Goal: Communication & Community: Answer question/provide support

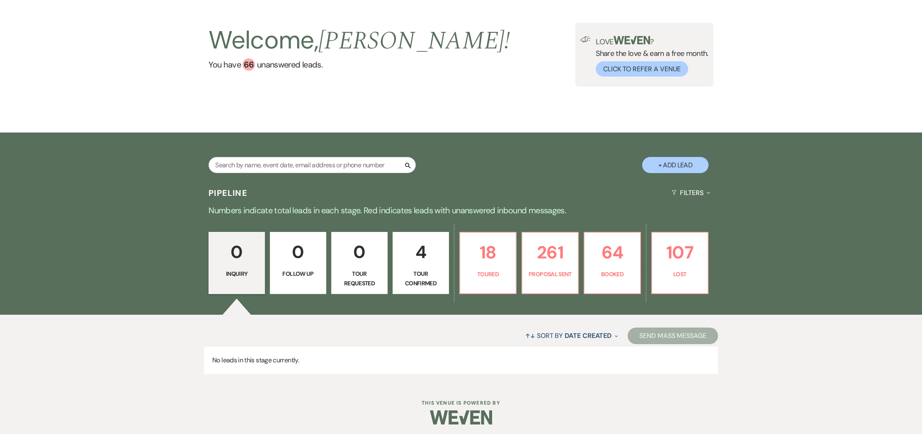
scroll to position [48, 0]
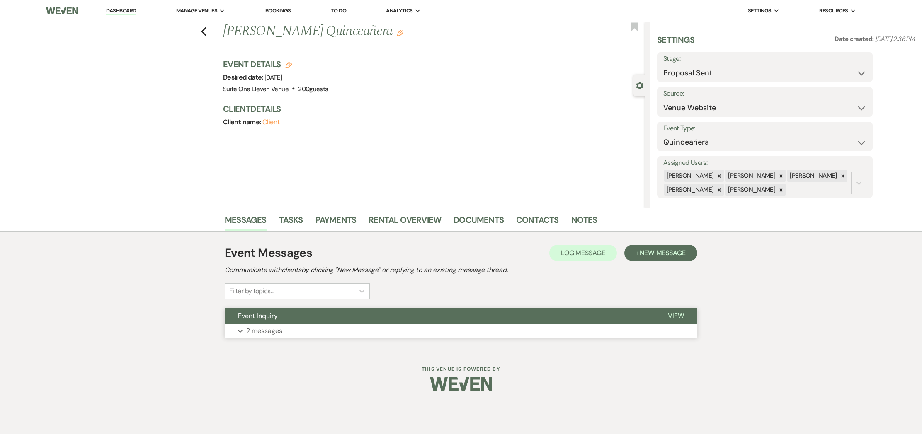
click at [274, 330] on p "2 messages" at bounding box center [264, 331] width 36 height 11
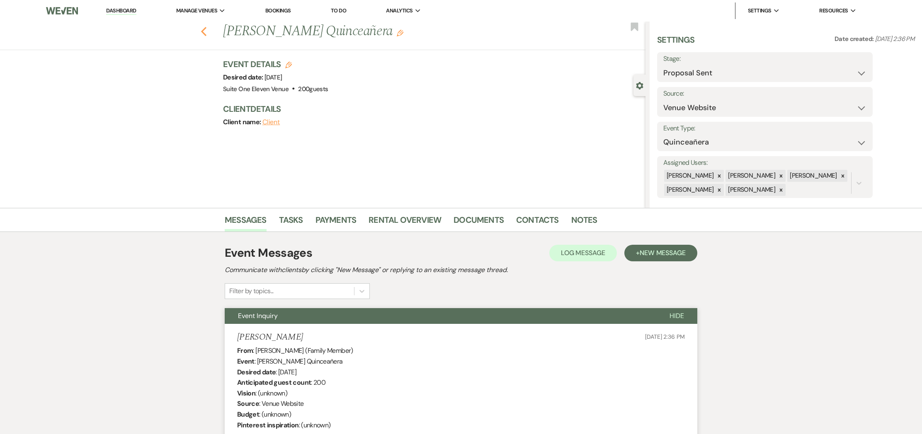
click at [203, 31] on icon "Previous" at bounding box center [204, 32] width 6 height 10
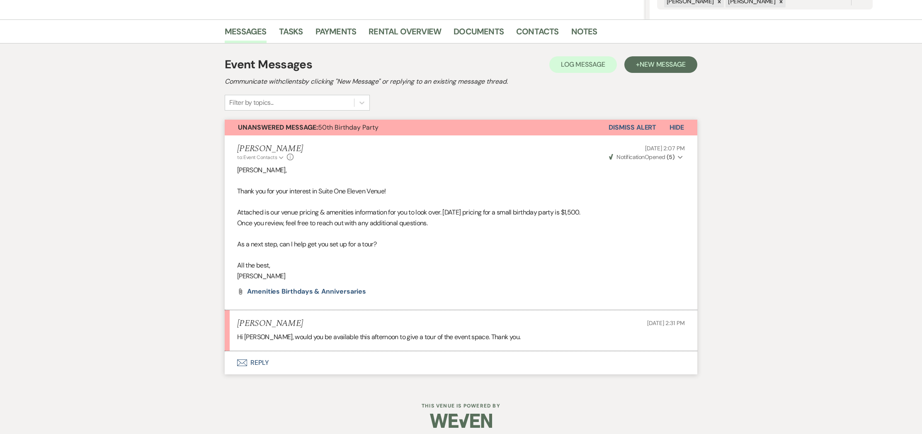
click at [264, 358] on button "Envelope Reply" at bounding box center [461, 362] width 472 height 23
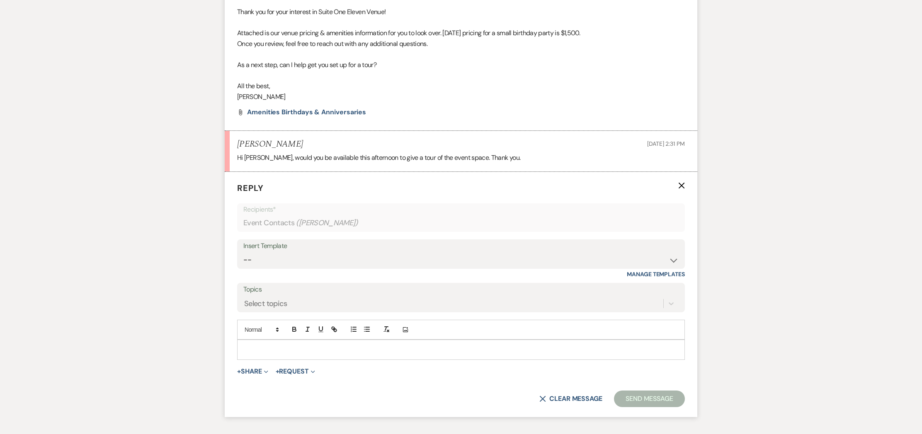
scroll to position [370, 0]
click at [271, 351] on p at bounding box center [461, 347] width 434 height 9
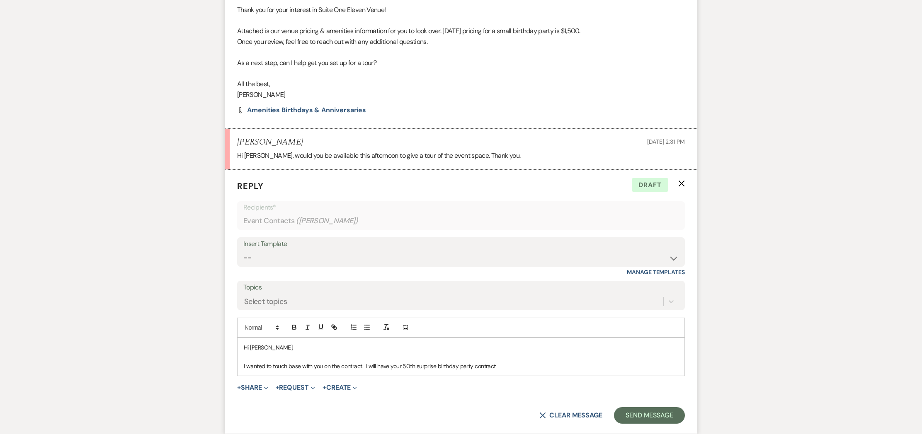
drag, startPoint x: 366, startPoint y: 365, endPoint x: 438, endPoint y: 364, distance: 72.1
click at [366, 365] on p "I wanted to touch base with you on the contract. I will have your 50th surprise…" at bounding box center [461, 366] width 434 height 9
drag, startPoint x: 590, startPoint y: 366, endPoint x: 620, endPoint y: 373, distance: 31.4
click at [589, 367] on p "I wanted to touch base with you on the contract. I have returned to my desk tod…" at bounding box center [461, 366] width 434 height 9
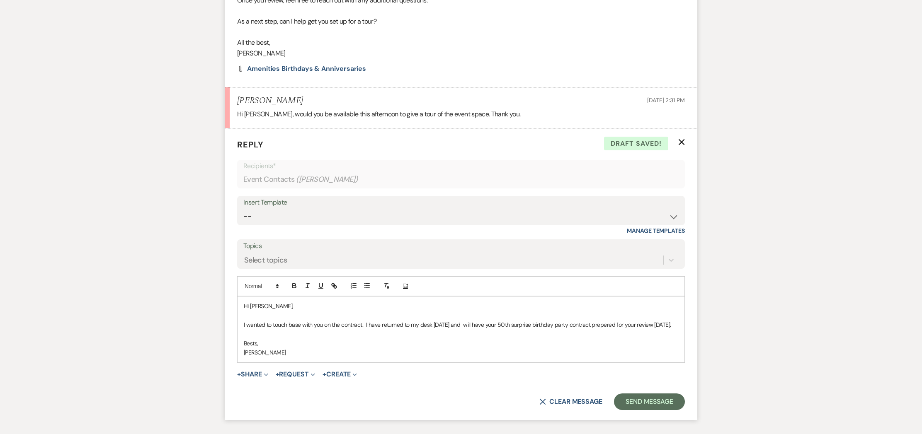
scroll to position [414, 0]
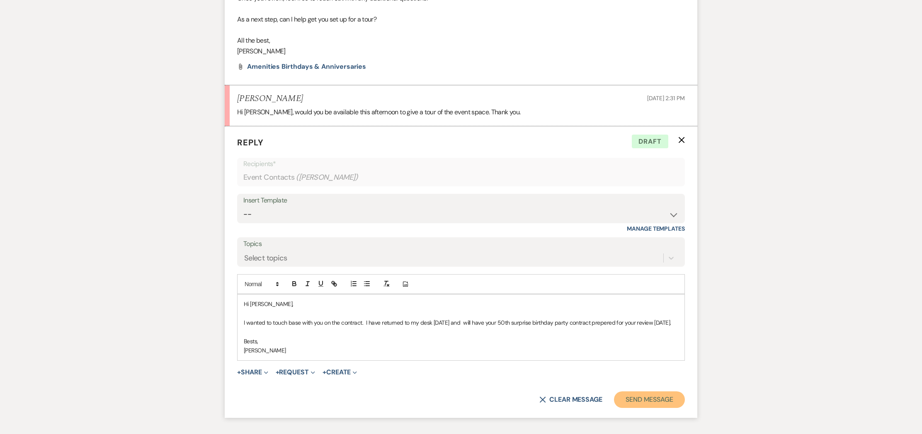
click at [634, 400] on button "Send Message" at bounding box center [649, 400] width 71 height 17
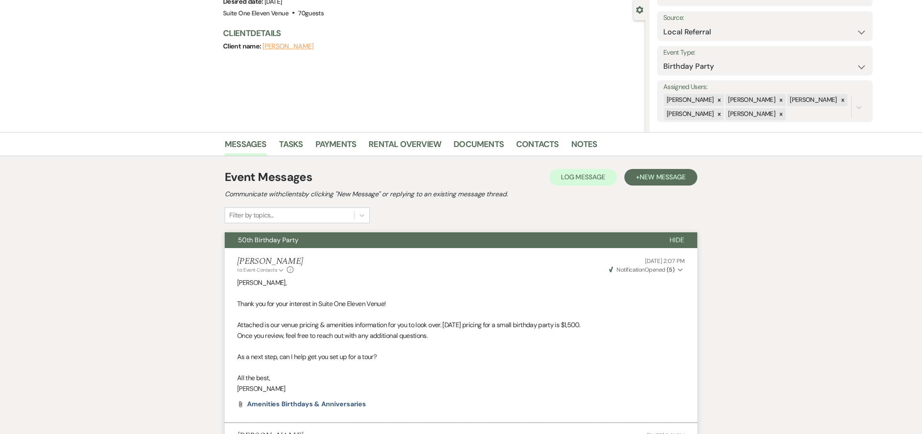
scroll to position [0, 0]
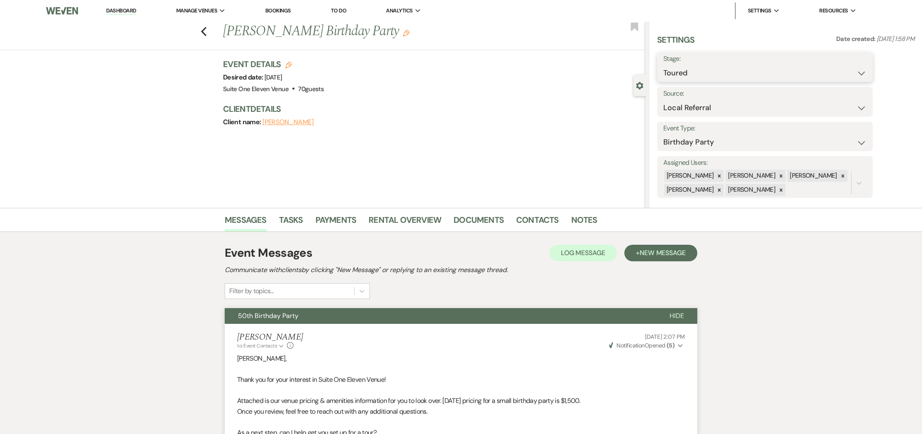
click at [858, 73] on select "Inquiry Follow Up Tour Requested Tour Confirmed Toured Proposal Sent Booked Lost" at bounding box center [764, 73] width 203 height 16
select select "7"
click at [838, 65] on button "Save" at bounding box center [848, 67] width 47 height 17
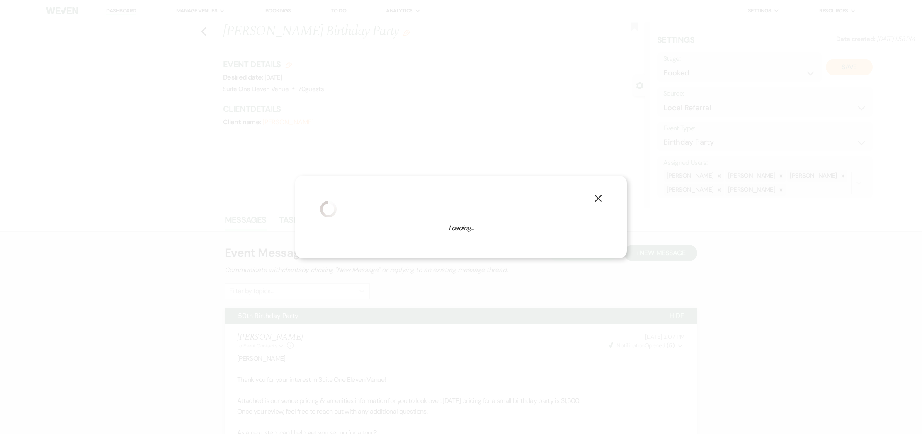
select select "4"
select select "735"
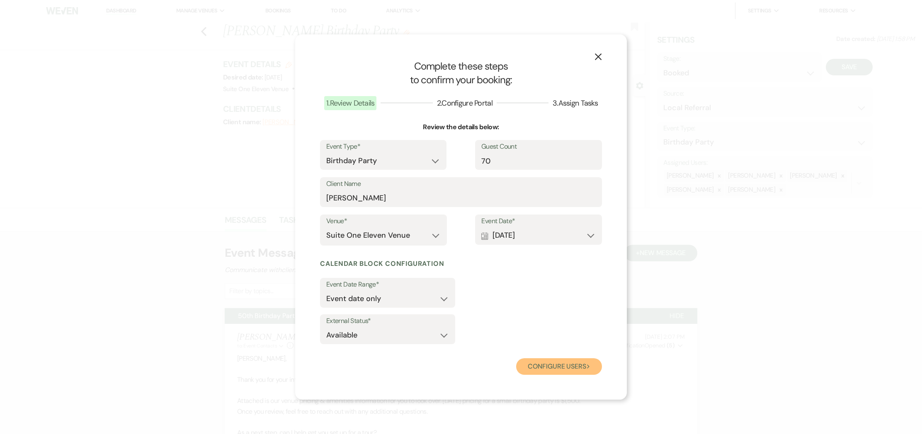
click at [540, 364] on button "Configure users Next" at bounding box center [559, 366] width 86 height 17
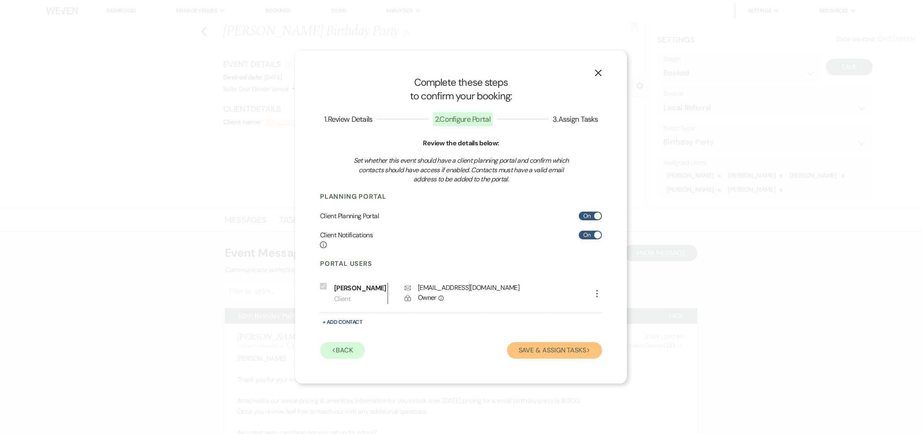
click at [538, 354] on button "Save & Assign Tasks Next" at bounding box center [554, 350] width 95 height 17
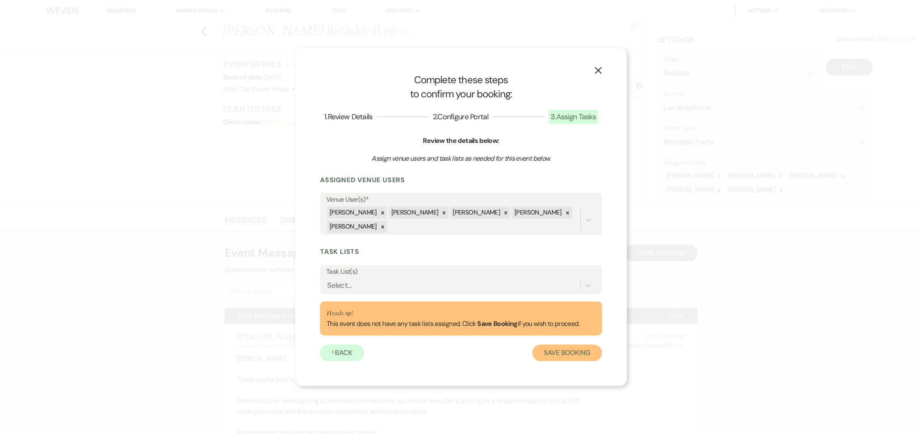
click at [557, 347] on button "Save Booking" at bounding box center [567, 353] width 70 height 17
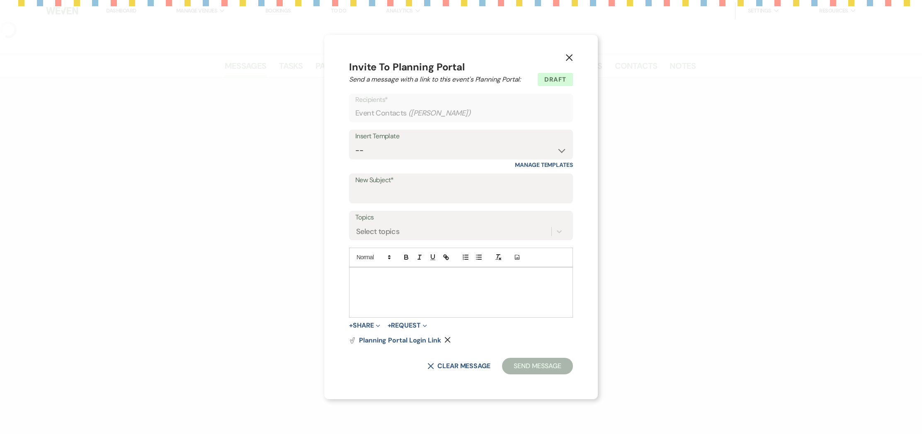
select select "20"
select select "4"
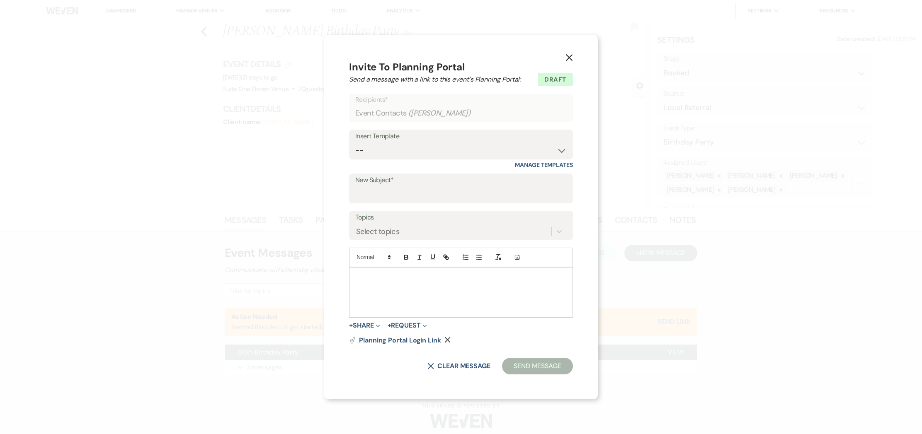
drag, startPoint x: 569, startPoint y: 55, endPoint x: 515, endPoint y: 46, distance: 53.8
click at [569, 55] on icon "X" at bounding box center [568, 57] width 7 height 7
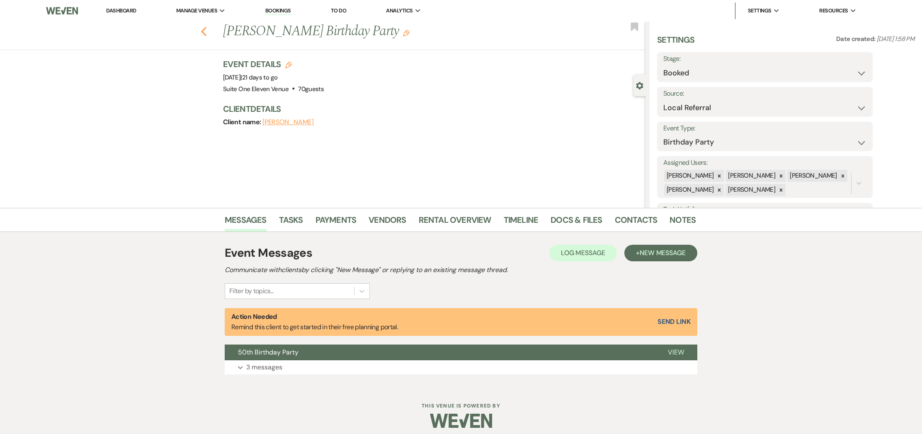
click at [204, 29] on use "button" at bounding box center [203, 31] width 5 height 9
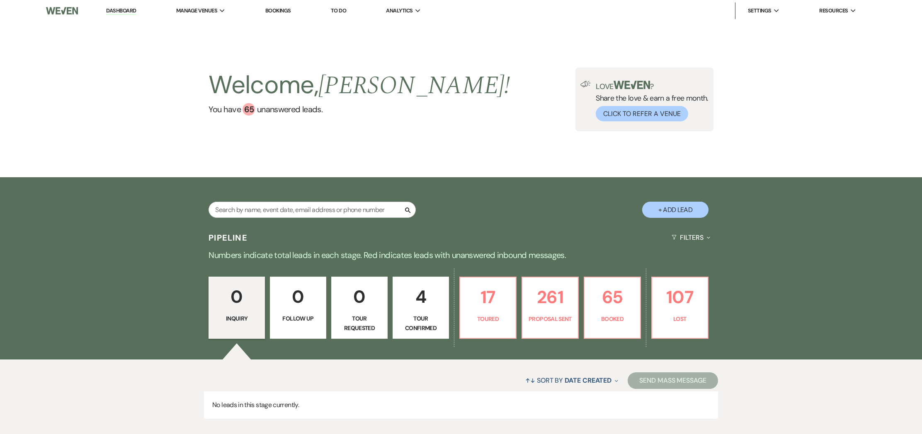
scroll to position [2, 0]
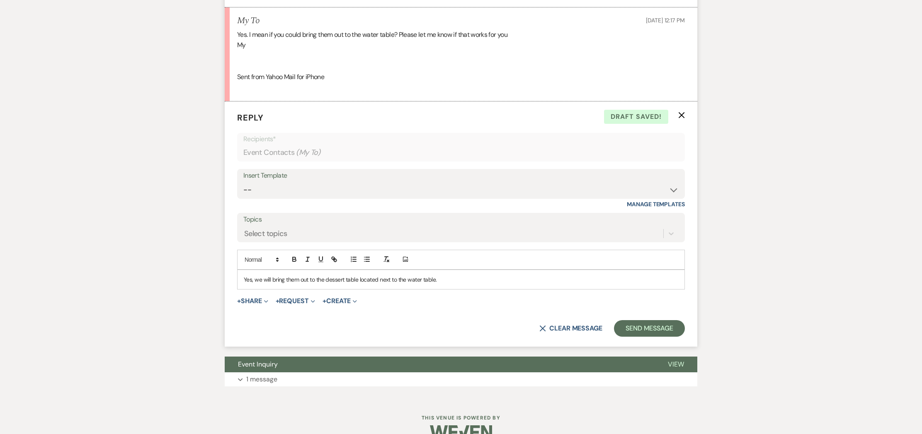
click at [360, 280] on p "Yes, we will bring them out to the dessert table located next to the water tabl…" at bounding box center [461, 279] width 434 height 9
click at [643, 327] on button "Send Message" at bounding box center [649, 328] width 71 height 17
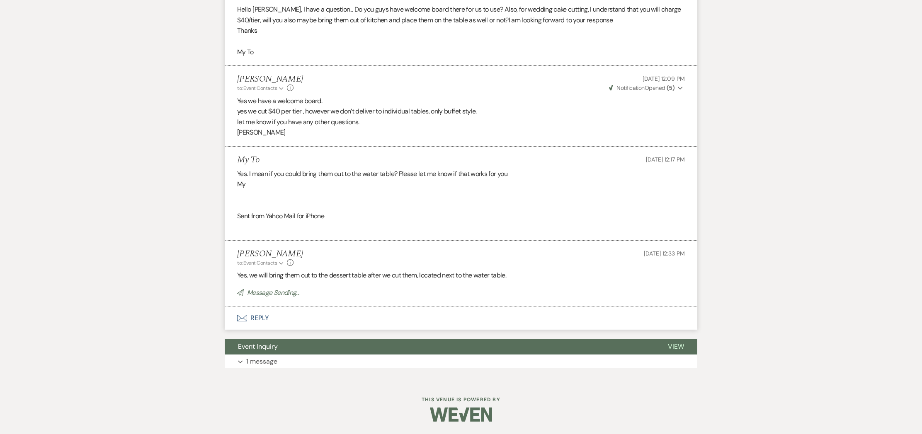
scroll to position [2620, 0]
